Goal: Task Accomplishment & Management: Use online tool/utility

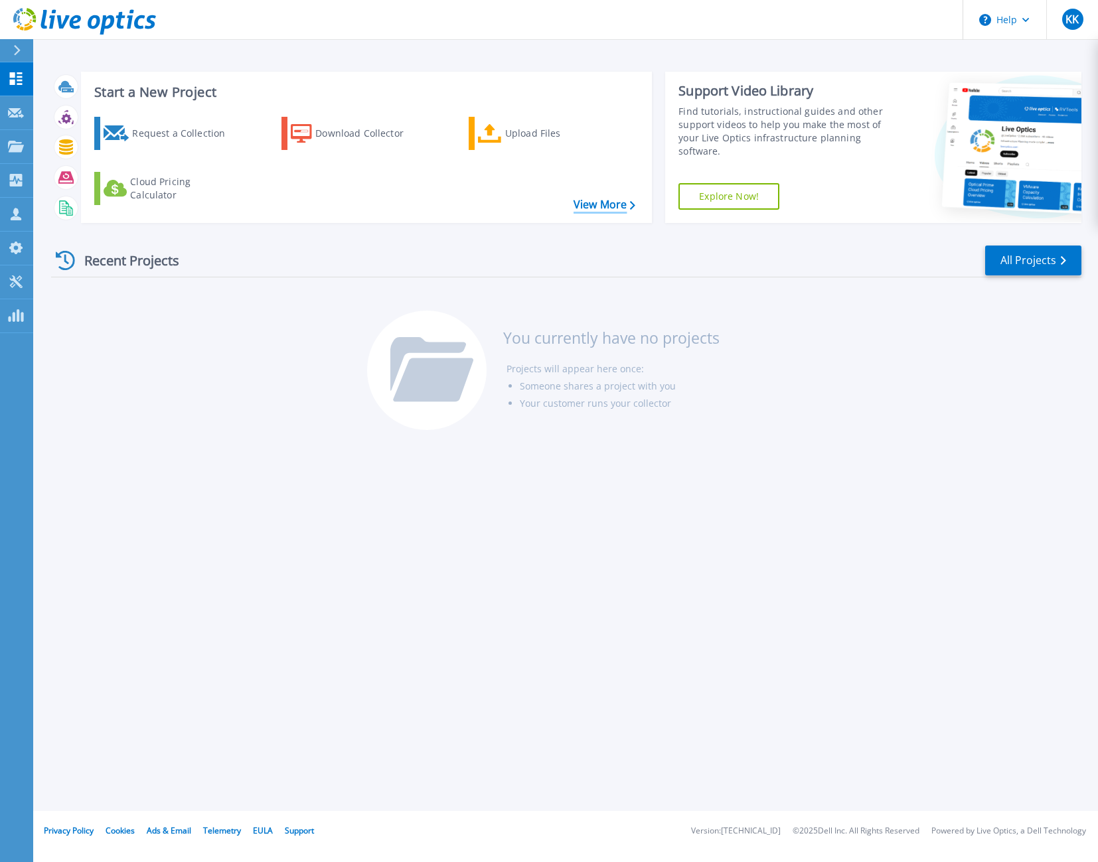
click at [580, 203] on link "View More" at bounding box center [605, 204] width 62 height 13
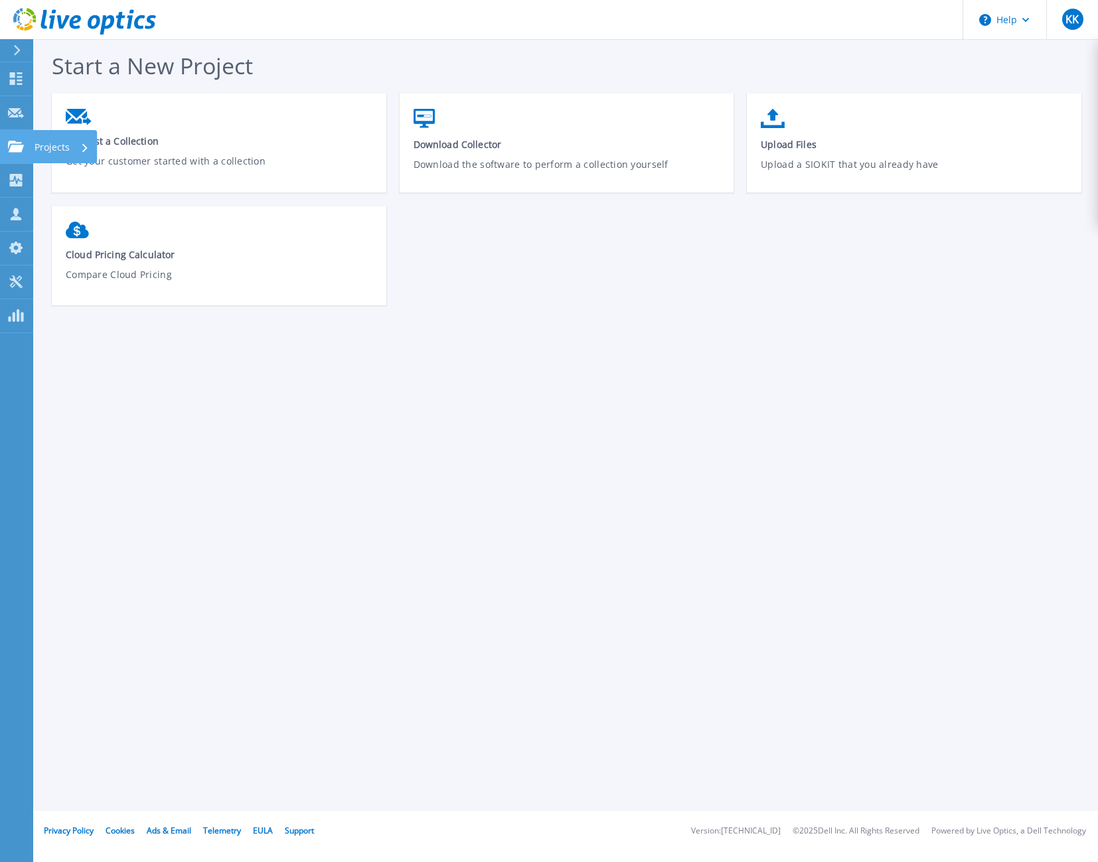
click at [12, 153] on link "Projects Projects" at bounding box center [16, 147] width 33 height 34
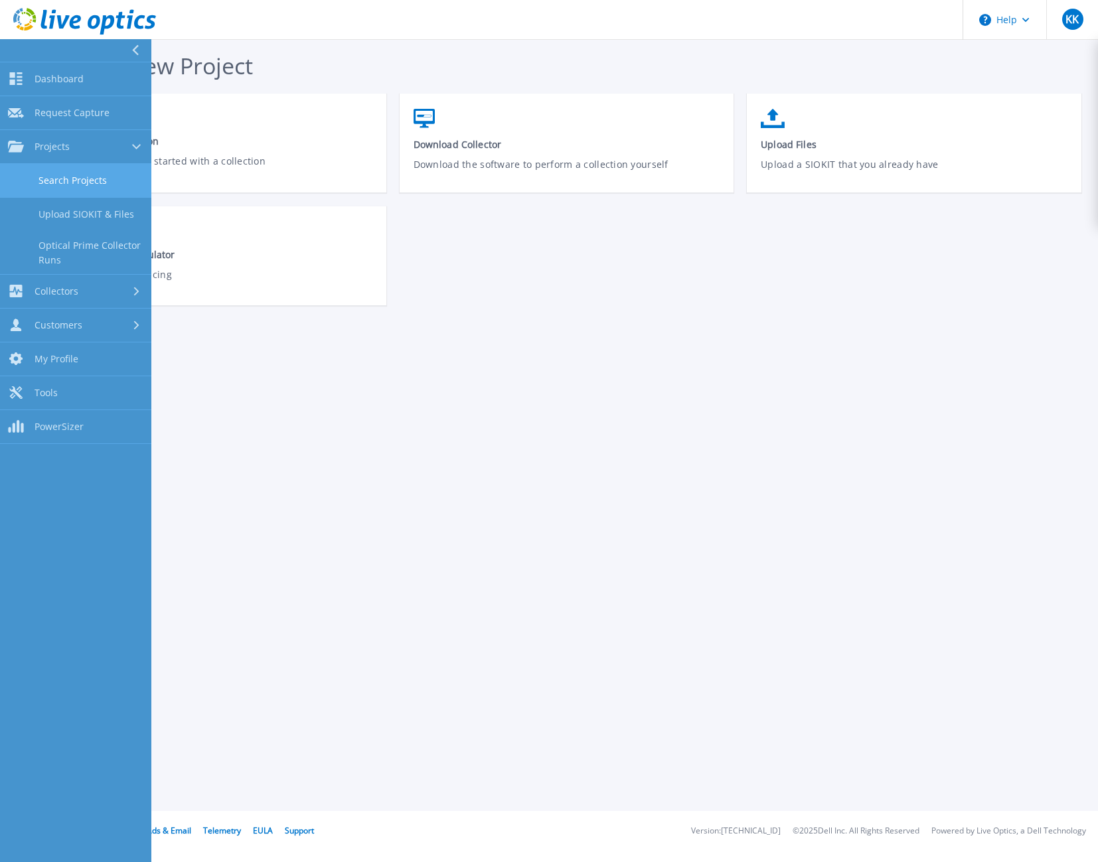
click at [53, 175] on link "Search Projects" at bounding box center [75, 181] width 151 height 34
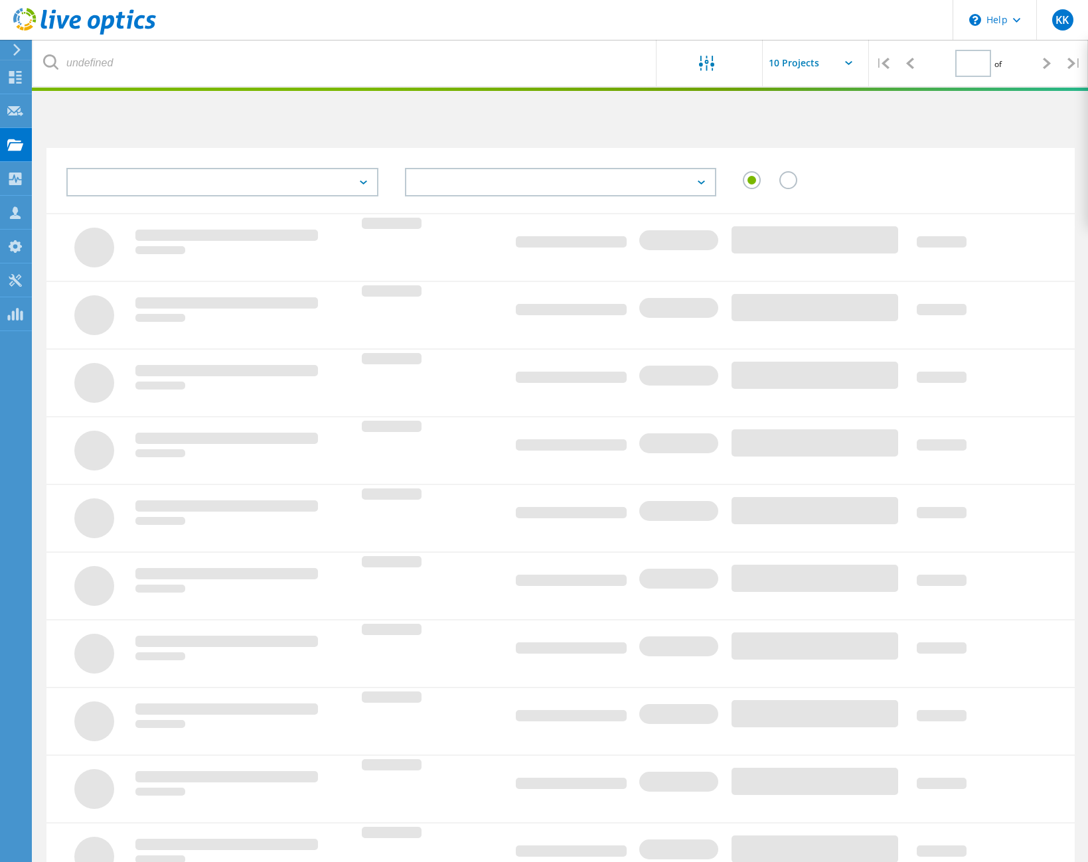
type input "1"
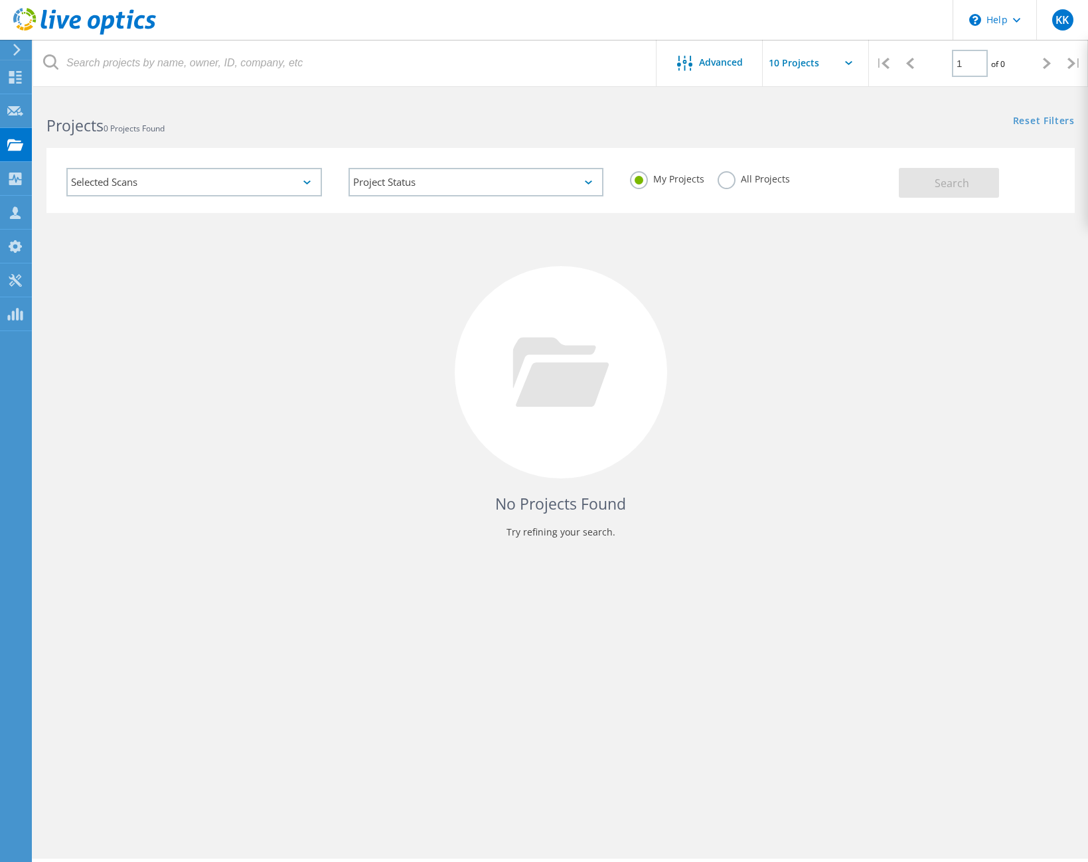
click at [305, 182] on icon at bounding box center [306, 183] width 7 height 4
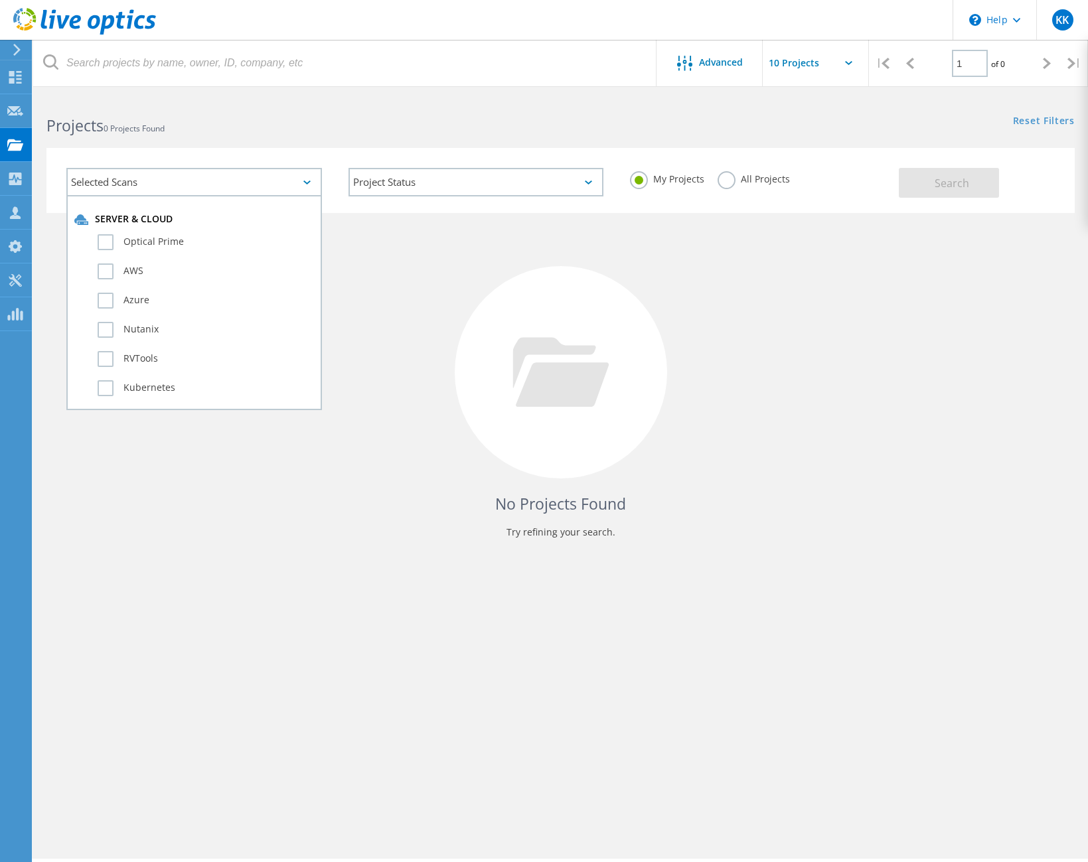
click at [304, 182] on icon at bounding box center [306, 183] width 7 height 4
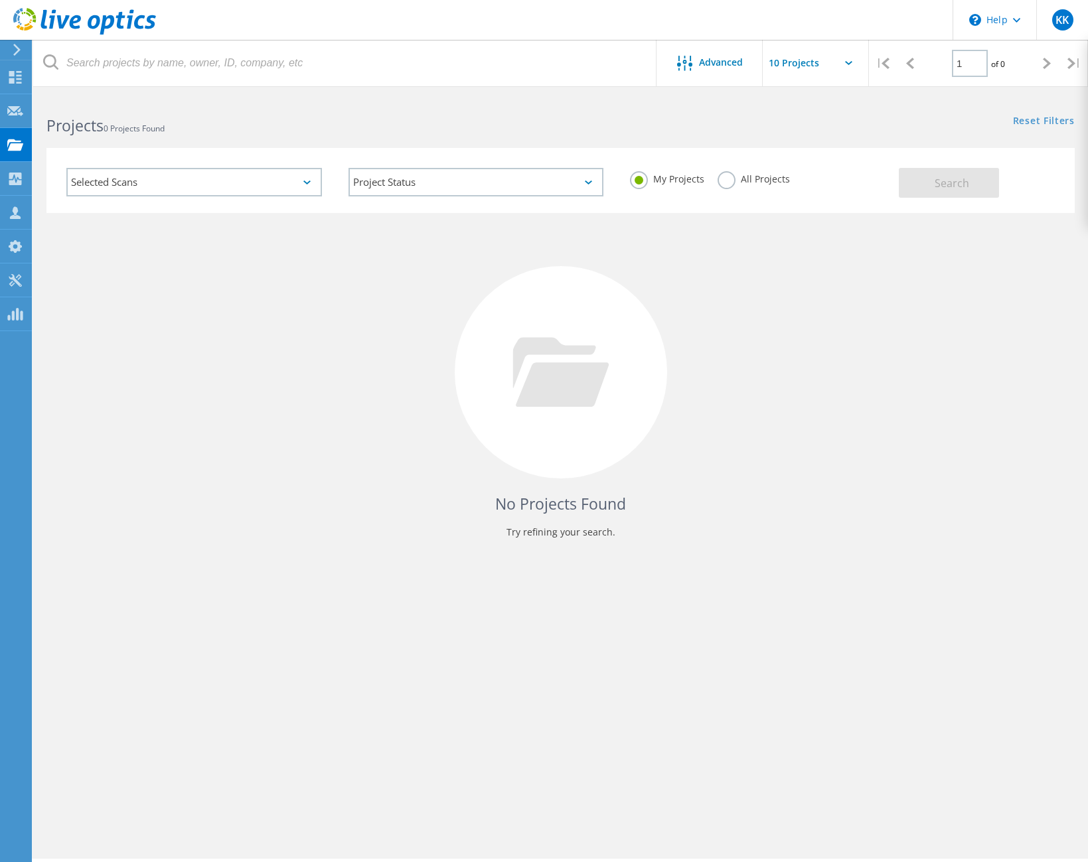
click at [726, 180] on label "All Projects" at bounding box center [754, 177] width 72 height 13
click at [0, 0] on input "All Projects" at bounding box center [0, 0] width 0 height 0
click at [900, 184] on button "Search" at bounding box center [949, 183] width 100 height 30
click at [311, 188] on div "Selected Scans" at bounding box center [194, 182] width 256 height 29
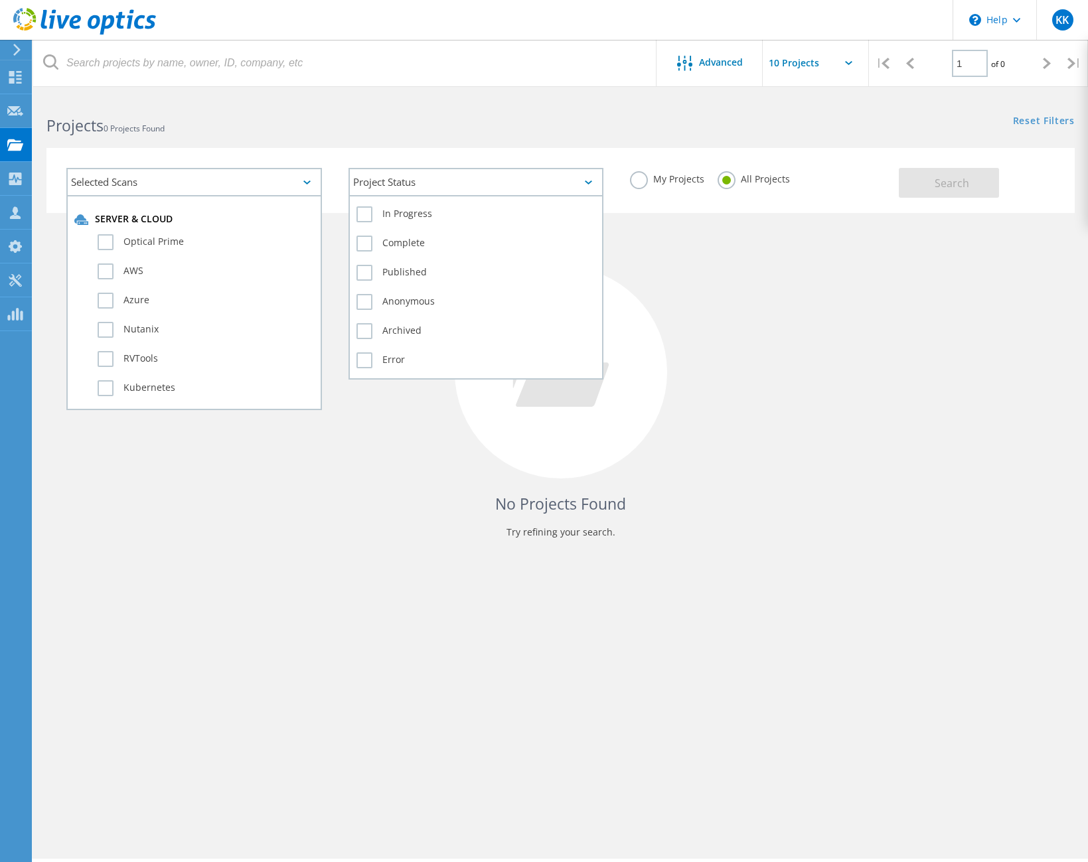
click at [541, 179] on div "Project Status" at bounding box center [477, 182] width 256 height 29
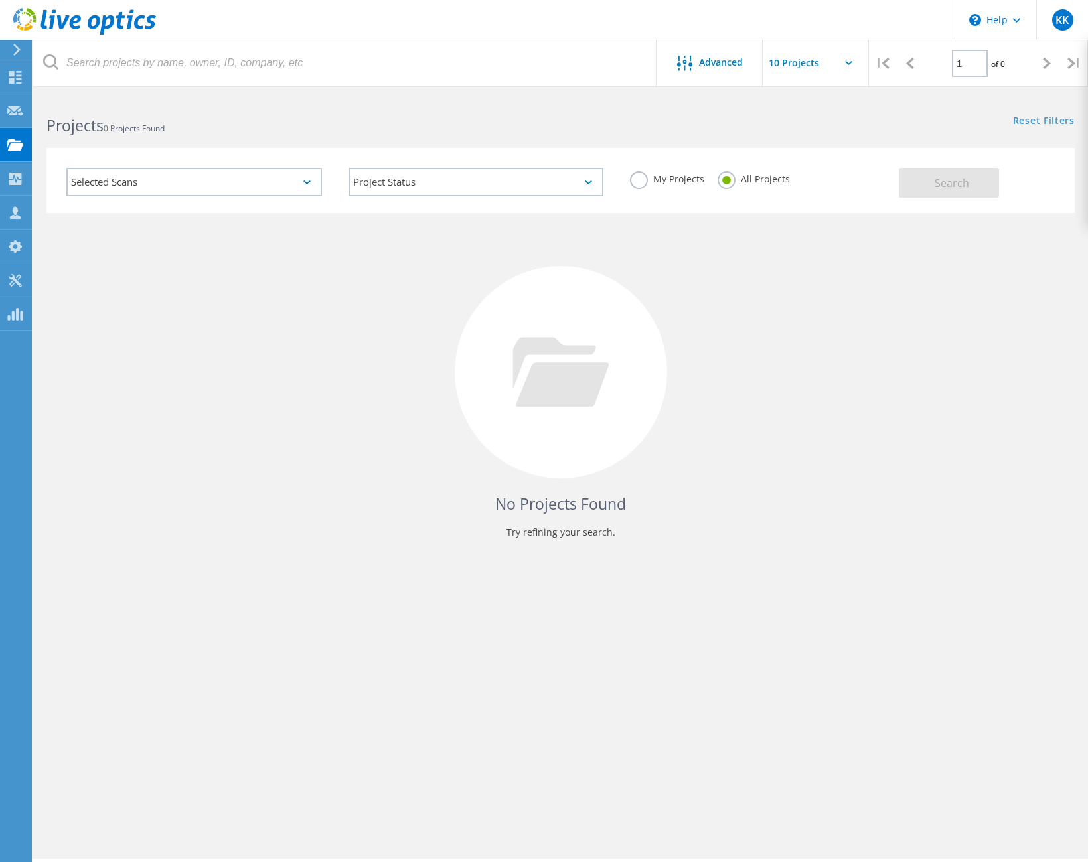
click at [609, 141] on div "Selected Scans Project Status In Progress Complete Published Anonymous Archived…" at bounding box center [560, 172] width 1055 height 82
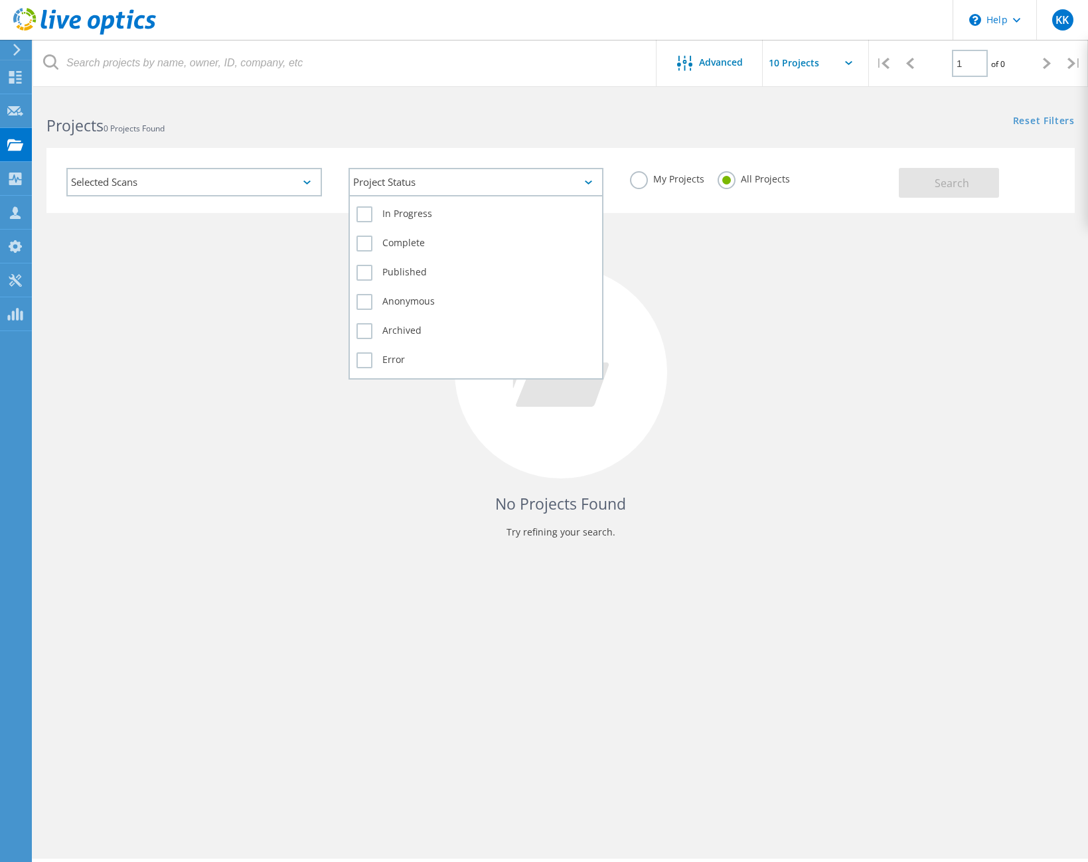
click at [595, 184] on div "Project Status" at bounding box center [477, 182] width 256 height 29
click at [594, 184] on div "Project Status" at bounding box center [477, 182] width 256 height 29
click at [580, 176] on div "Project Status" at bounding box center [477, 182] width 256 height 29
click at [365, 301] on label "Anonymous" at bounding box center [476, 302] width 240 height 16
click at [0, 0] on input "Anonymous" at bounding box center [0, 0] width 0 height 0
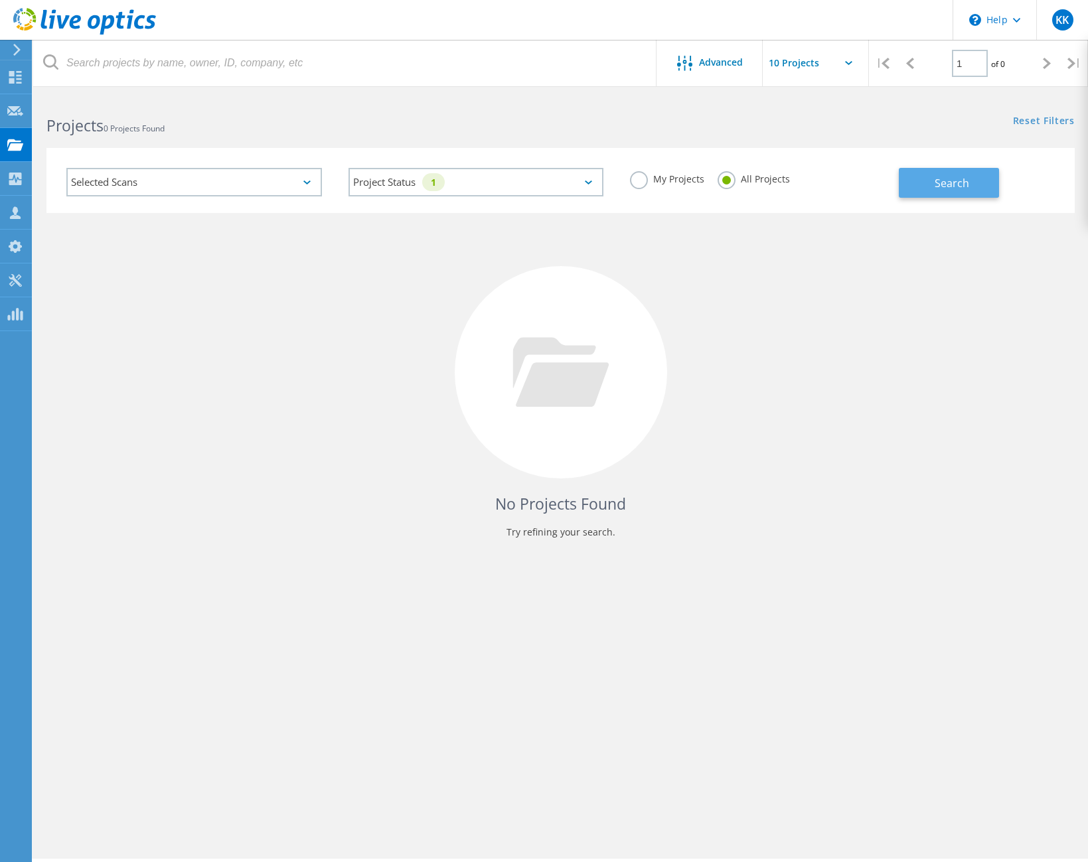
click at [929, 181] on button "Search" at bounding box center [949, 183] width 100 height 30
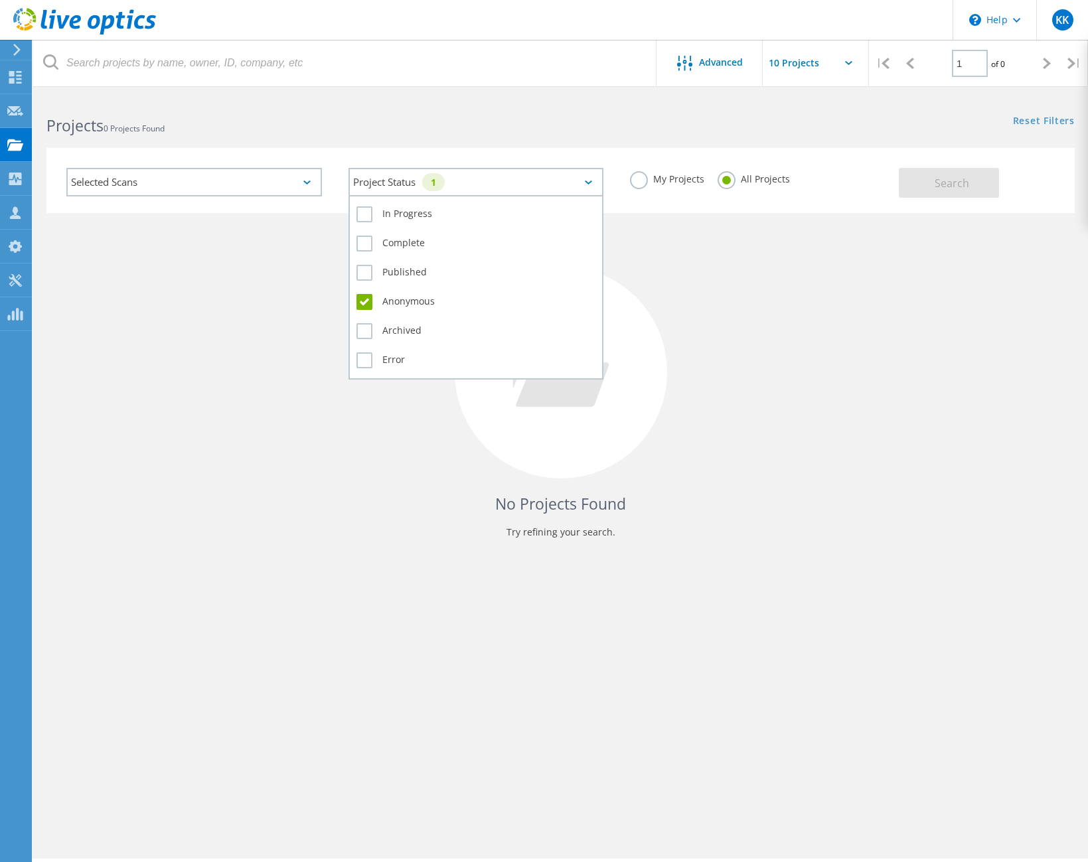
click at [592, 183] on icon at bounding box center [588, 183] width 7 height 4
click at [366, 333] on label "Archived" at bounding box center [476, 331] width 240 height 16
click at [0, 0] on input "Archived" at bounding box center [0, 0] width 0 height 0
click at [365, 275] on label "Published" at bounding box center [476, 273] width 240 height 16
click at [0, 0] on input "Published" at bounding box center [0, 0] width 0 height 0
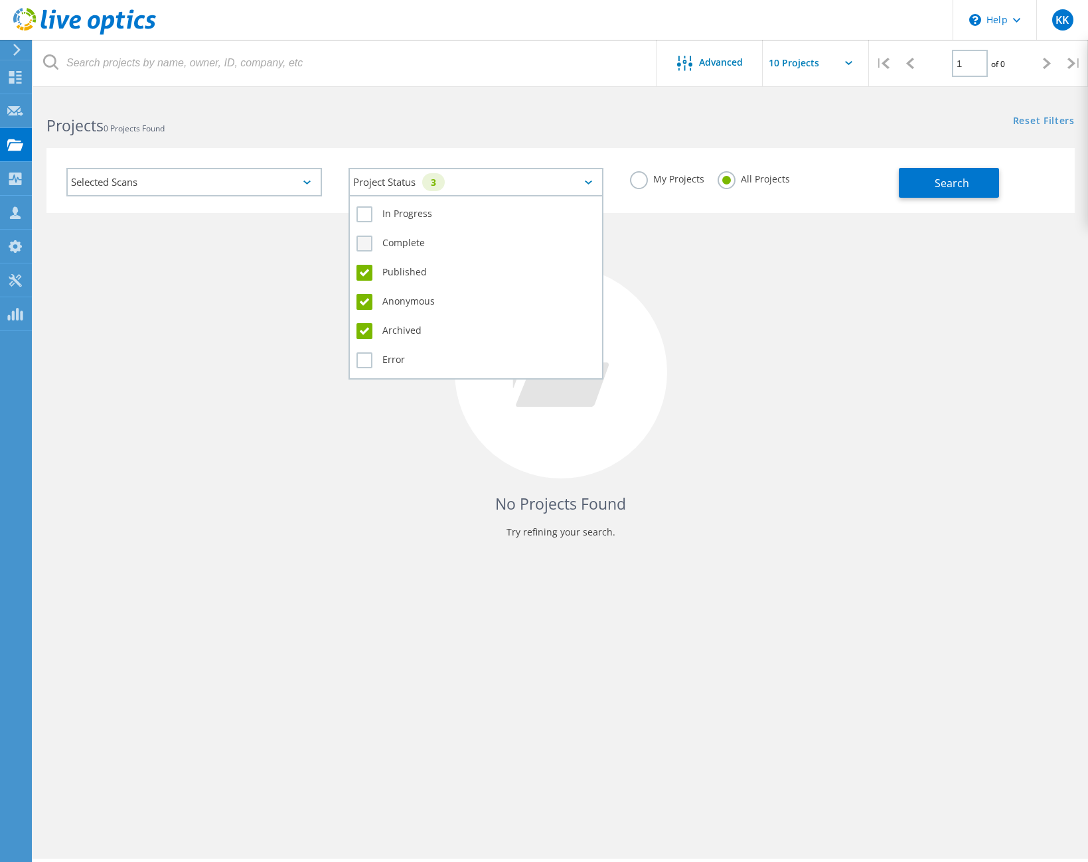
click at [363, 239] on label "Complete" at bounding box center [476, 244] width 240 height 16
click at [0, 0] on input "Complete" at bounding box center [0, 0] width 0 height 0
drag, startPoint x: 364, startPoint y: 216, endPoint x: 611, endPoint y: 221, distance: 246.3
click at [365, 216] on label "In Progress" at bounding box center [476, 214] width 240 height 16
click at [0, 0] on input "In Progress" at bounding box center [0, 0] width 0 height 0
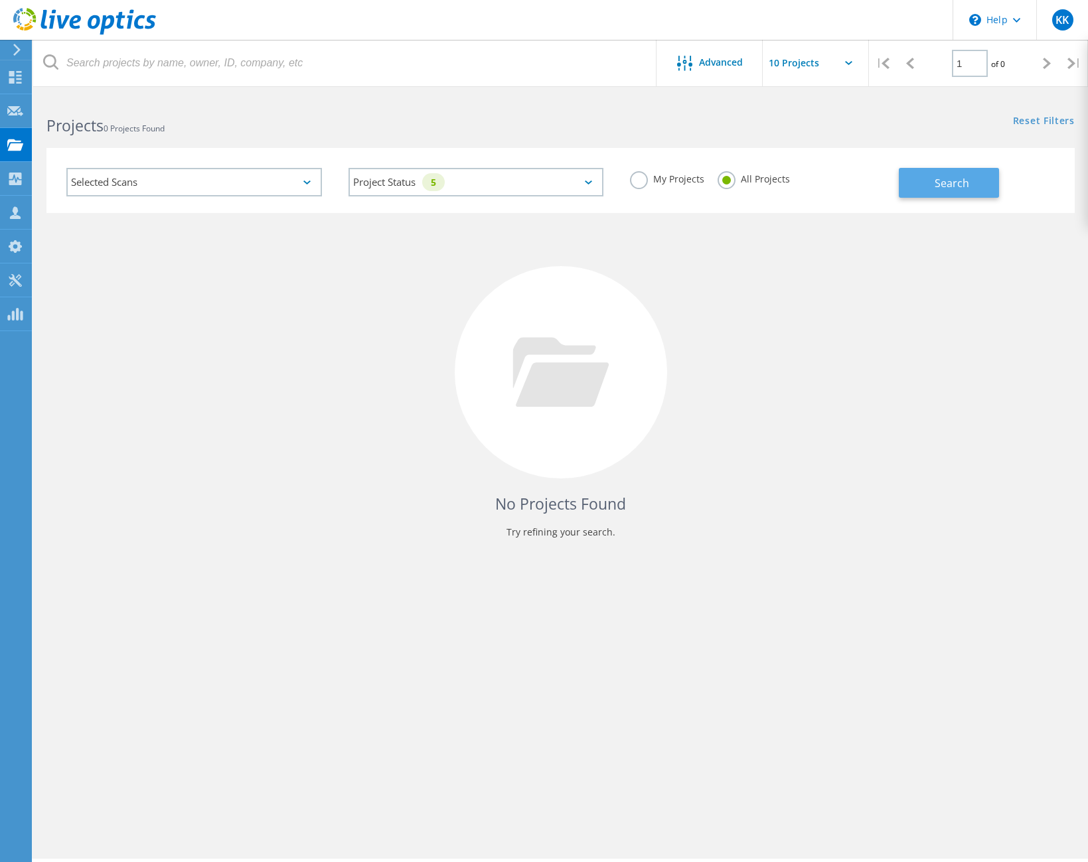
click at [924, 192] on button "Search" at bounding box center [949, 183] width 100 height 30
click at [305, 179] on div "Selected Scans" at bounding box center [194, 182] width 256 height 29
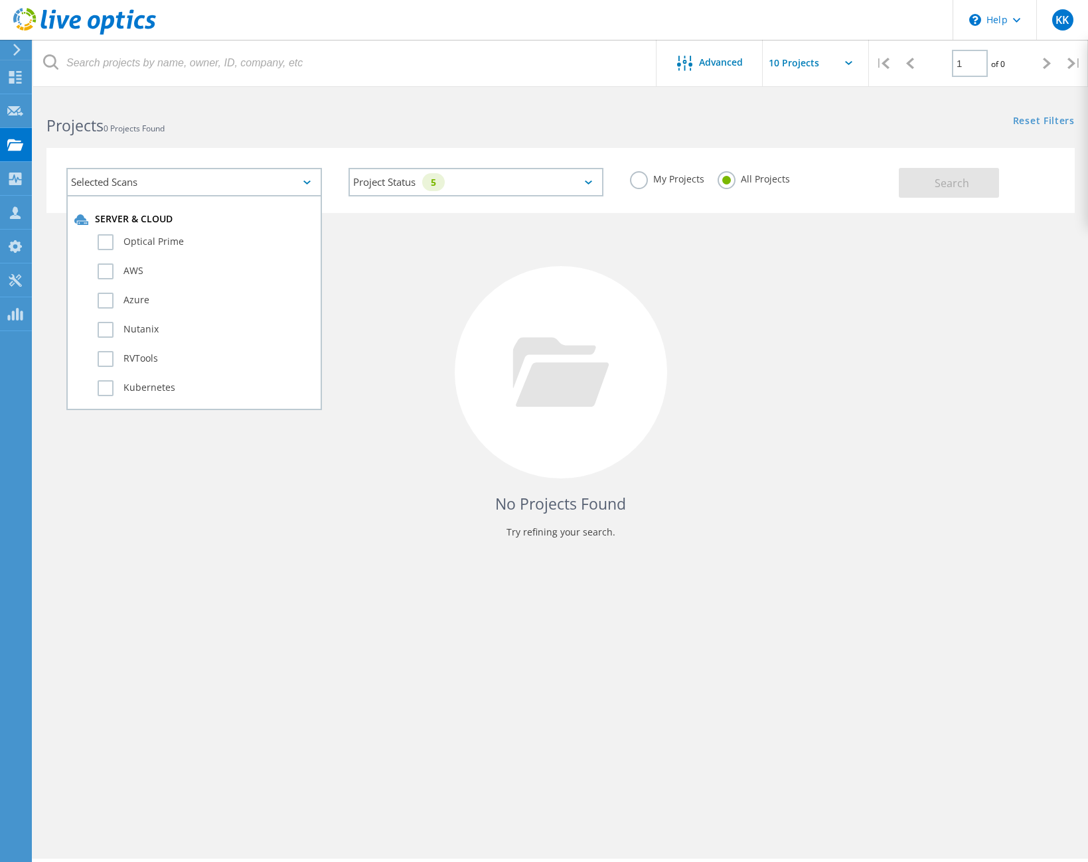
click at [902, 288] on div "No Projects Found Try refining your search." at bounding box center [560, 384] width 1028 height 343
